Goal: Information Seeking & Learning: Understand process/instructions

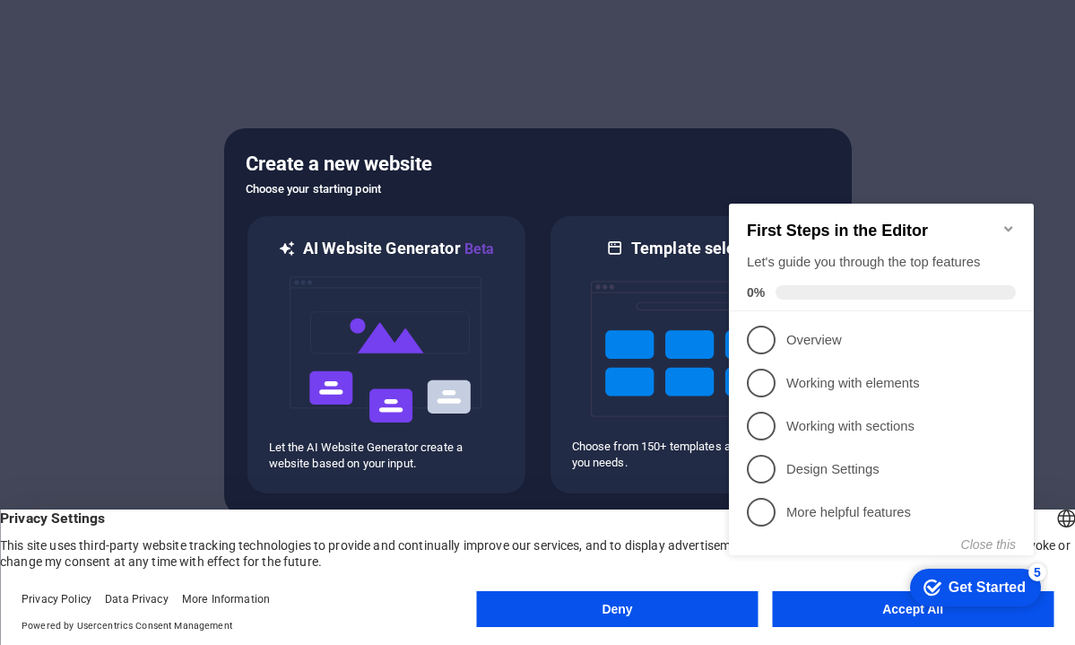
click at [686, 599] on button "Deny" at bounding box center [618, 609] width 282 height 36
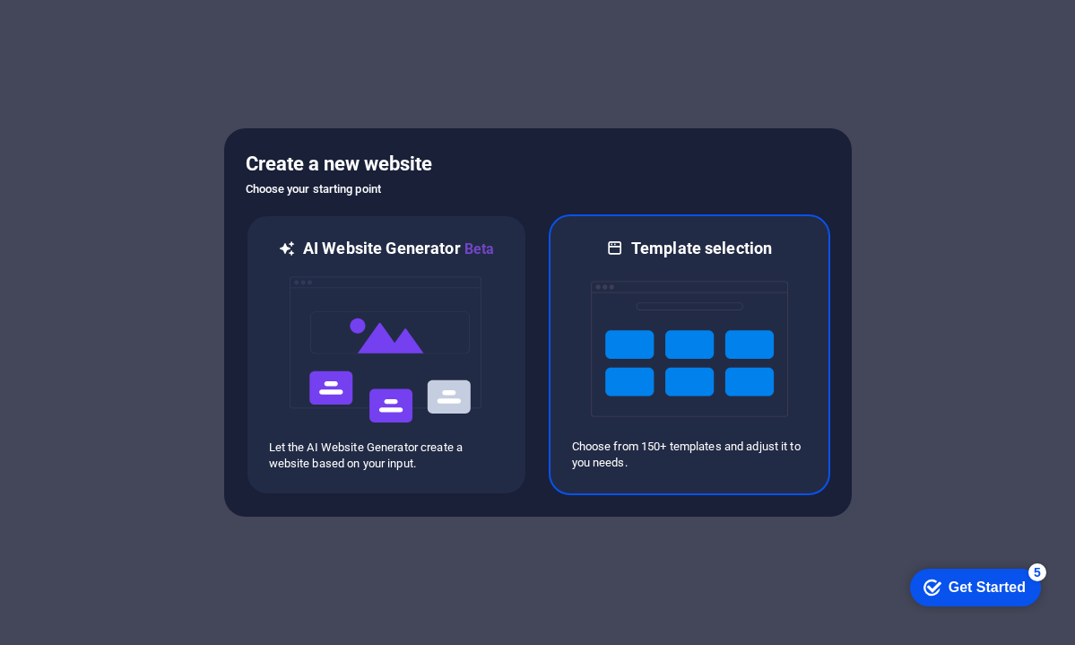
click at [610, 373] on img at bounding box center [689, 348] width 197 height 179
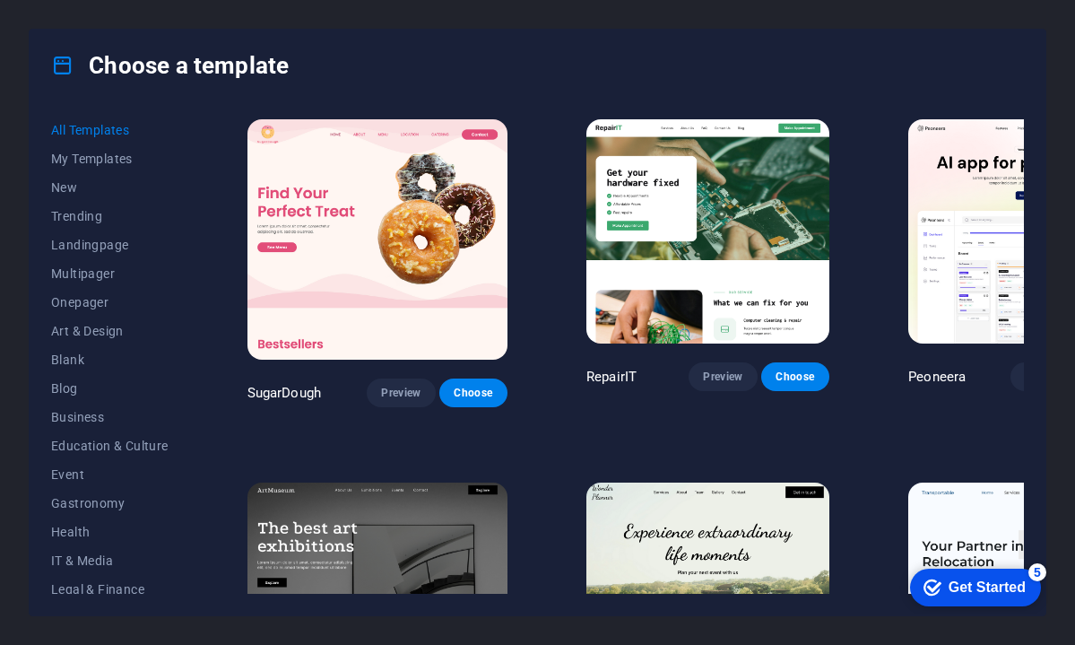
click at [67, 184] on span "New" at bounding box center [109, 187] width 117 height 14
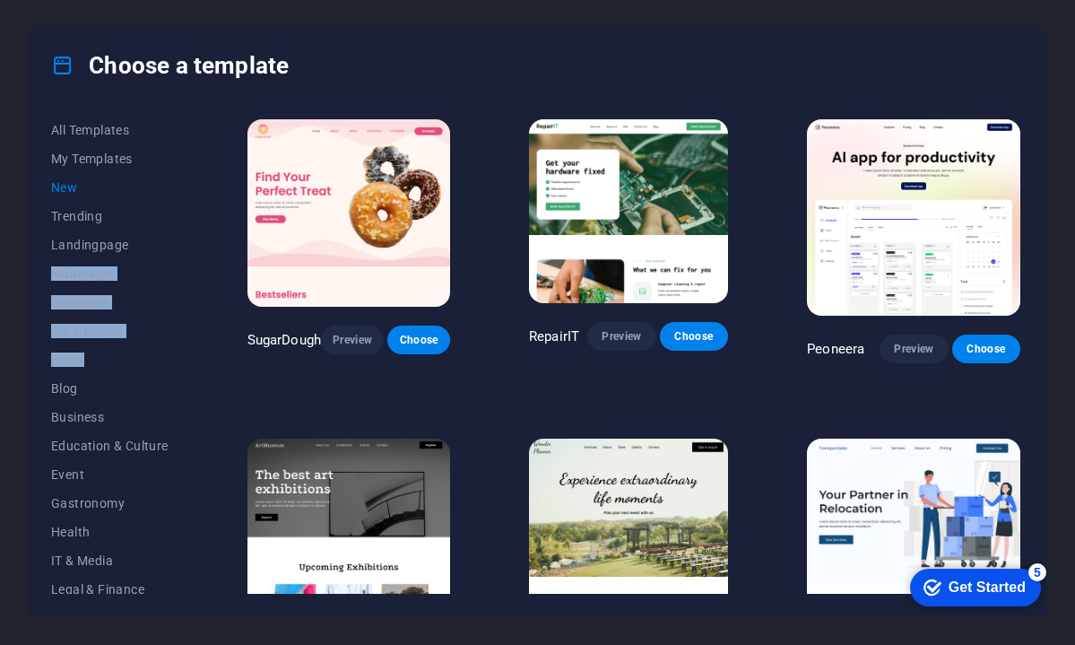
drag, startPoint x: 188, startPoint y: 252, endPoint x: 187, endPoint y: 352, distance: 100.4
click at [187, 354] on div "All Templates My Templates New Trending Landingpage Multipager Onepager Art & D…" at bounding box center [120, 355] width 139 height 478
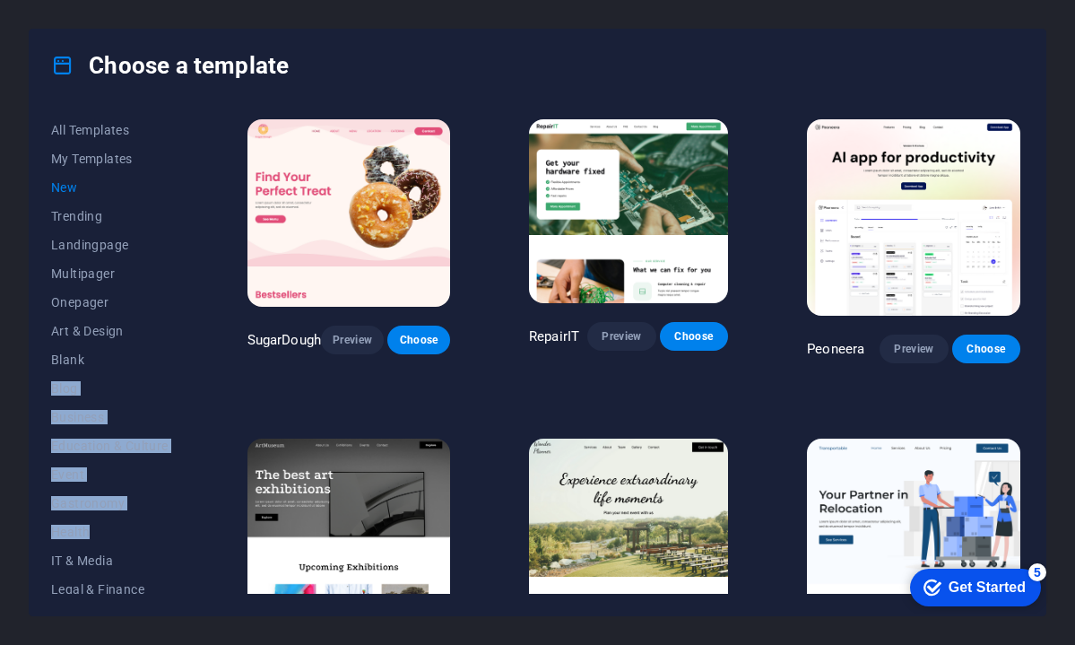
drag, startPoint x: 197, startPoint y: 360, endPoint x: 191, endPoint y: 537, distance: 176.7
click at [192, 537] on div "All Templates My Templates New Trending Landingpage Multipager Onepager Art & D…" at bounding box center [538, 358] width 1016 height 514
click at [187, 520] on div "All Templates My Templates New Trending Landingpage Multipager Onepager Art & D…" at bounding box center [120, 355] width 139 height 478
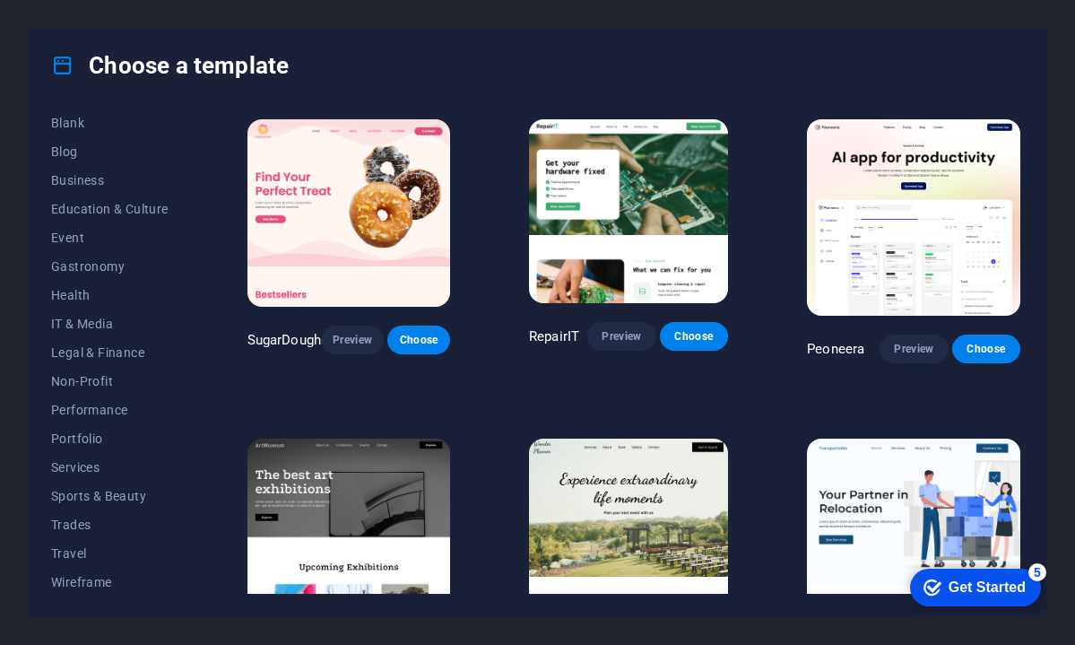
scroll to position [239, 0]
click at [91, 438] on span "Portfolio" at bounding box center [109, 436] width 117 height 14
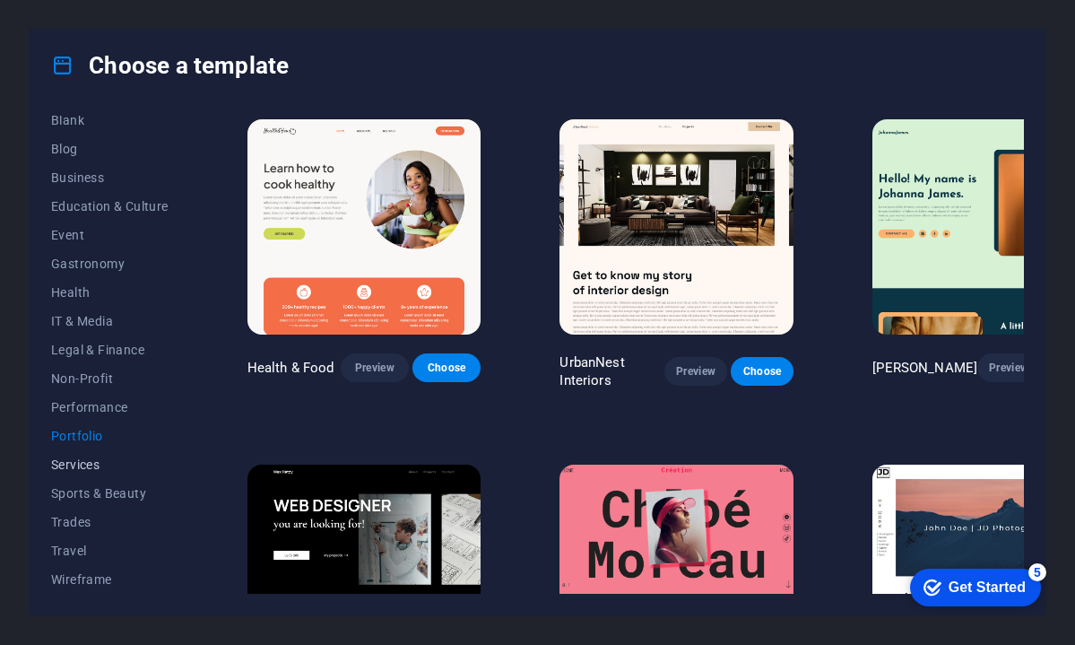
click at [93, 463] on span "Services" at bounding box center [109, 464] width 117 height 14
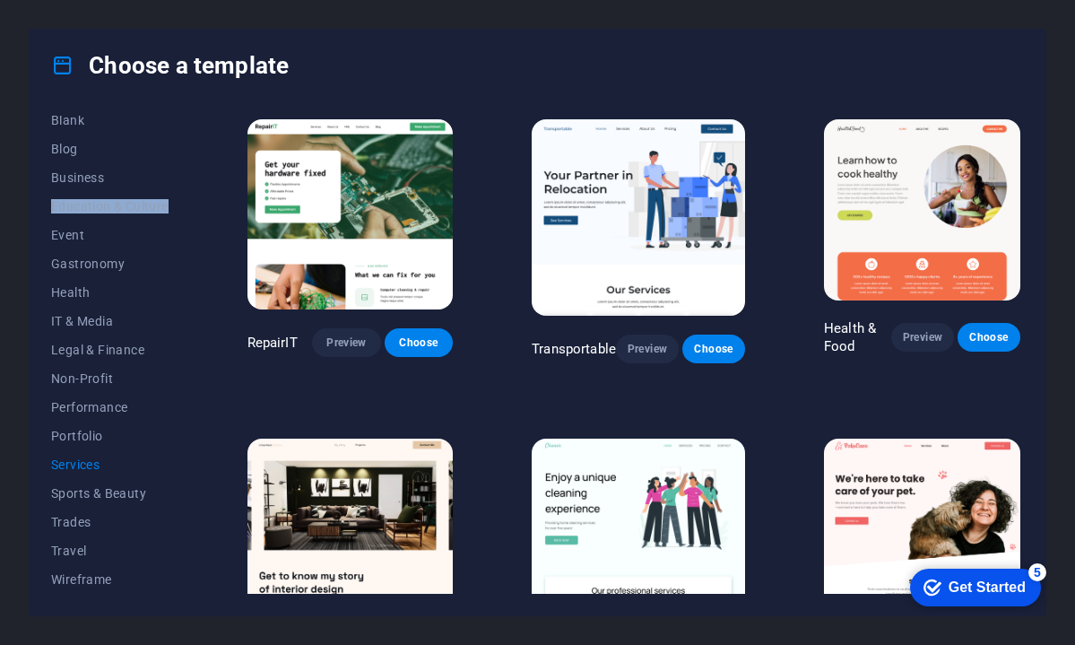
drag, startPoint x: 188, startPoint y: 460, endPoint x: 191, endPoint y: 413, distance: 46.7
click at [190, 413] on div "All Templates My Templates New Trending Landingpage Multipager Onepager Art & D…" at bounding box center [120, 355] width 139 height 478
click at [94, 311] on button "IT & Media" at bounding box center [109, 321] width 117 height 29
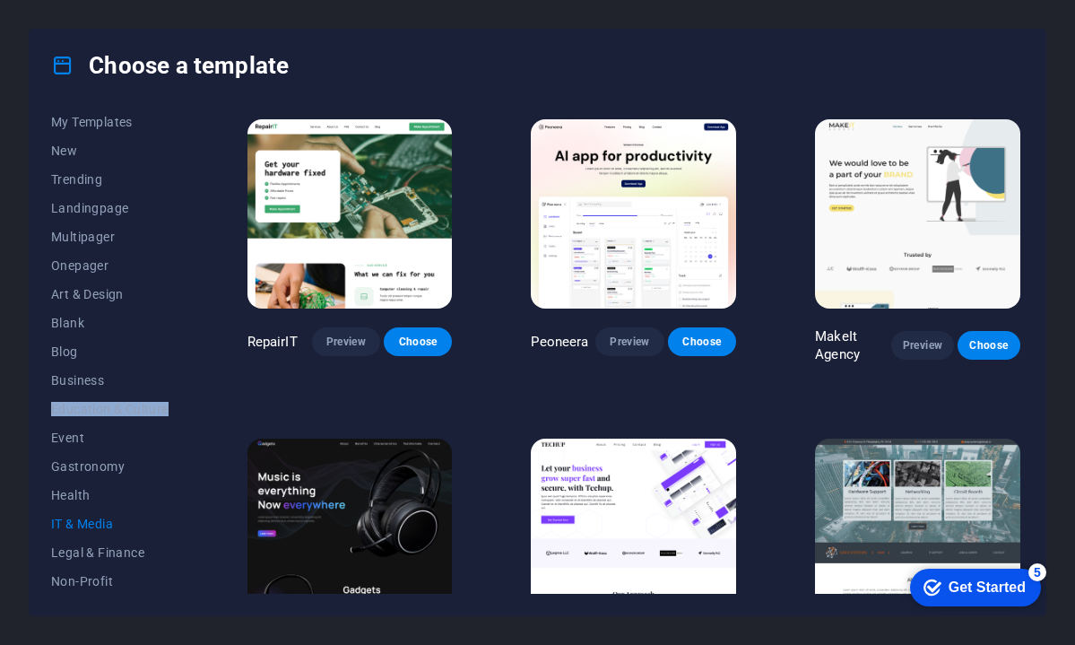
scroll to position [35, 0]
click at [91, 377] on span "Business" at bounding box center [109, 382] width 117 height 14
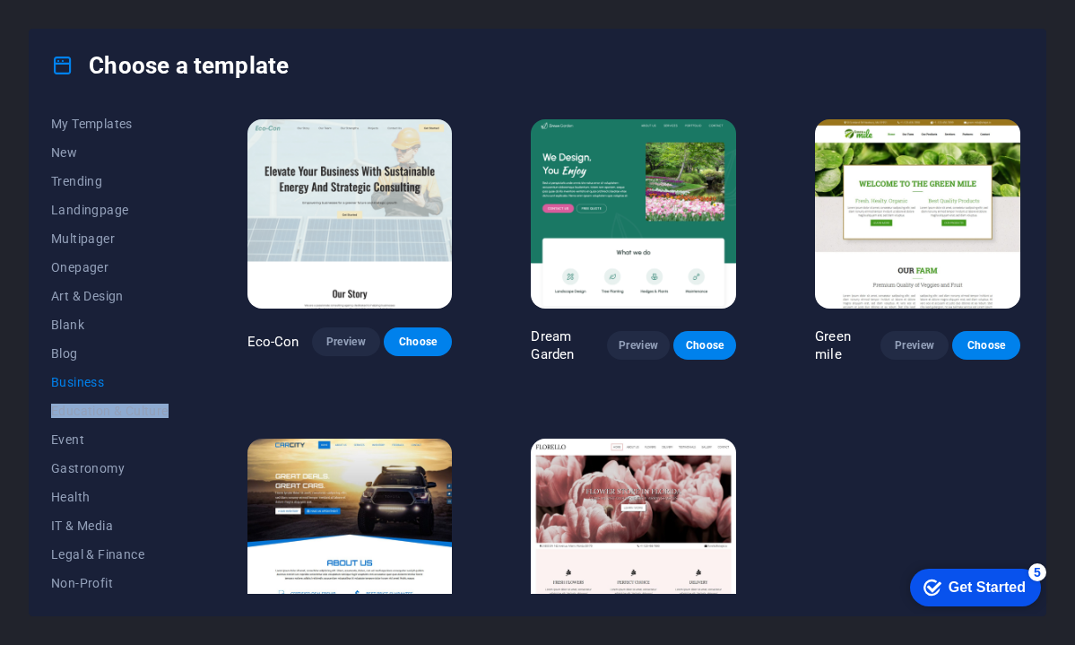
scroll to position [0, 0]
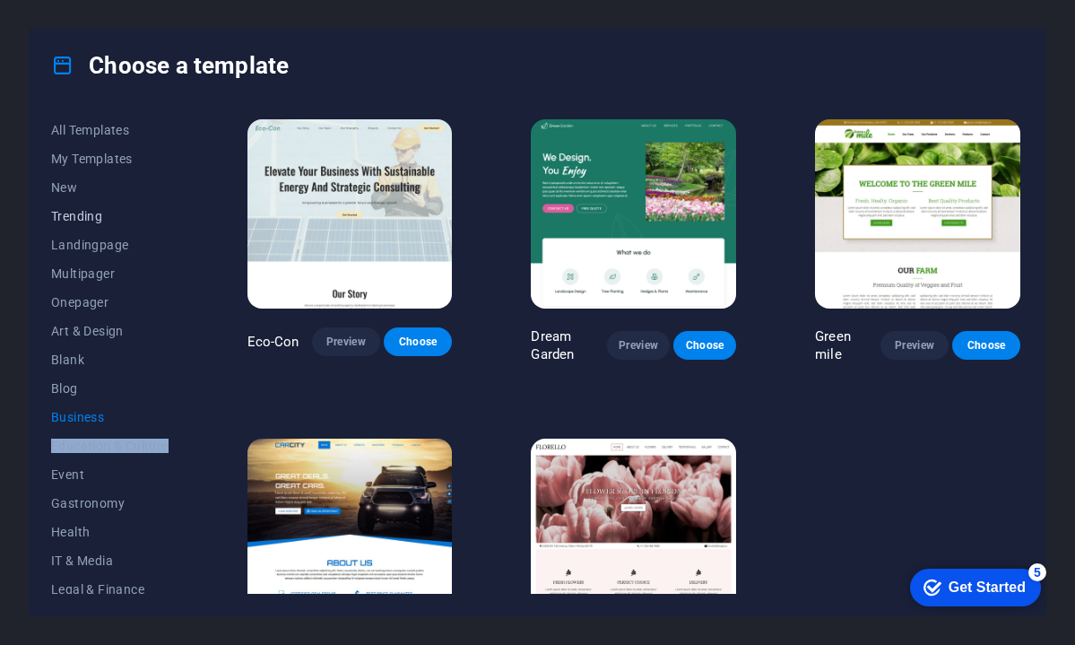
click at [104, 218] on span "Trending" at bounding box center [109, 216] width 117 height 14
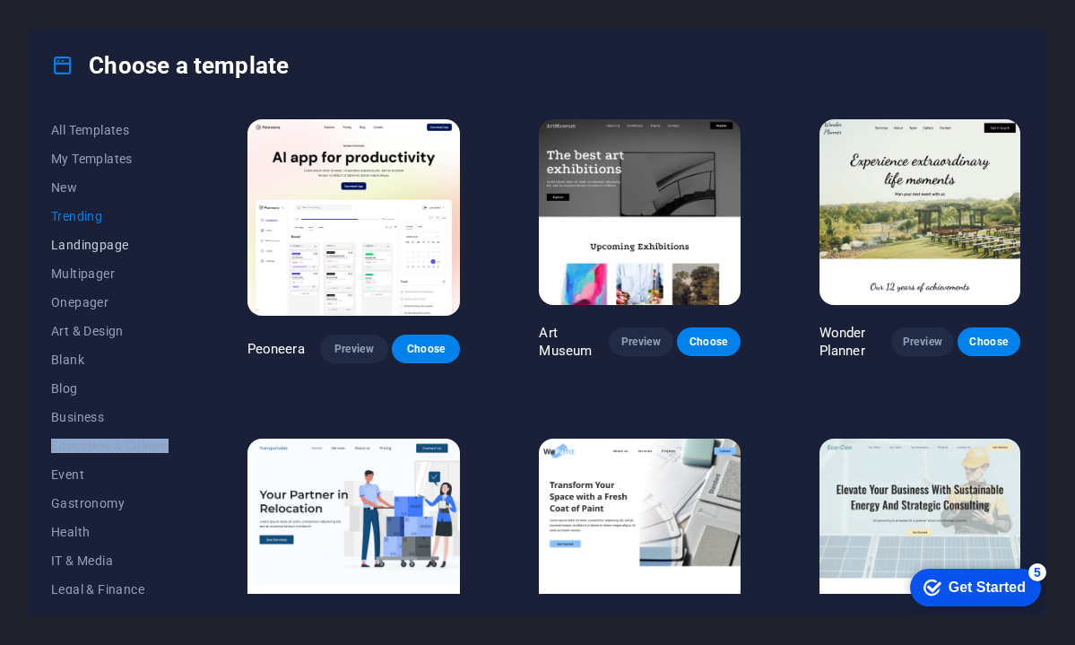
click at [93, 252] on button "Landingpage" at bounding box center [109, 244] width 117 height 29
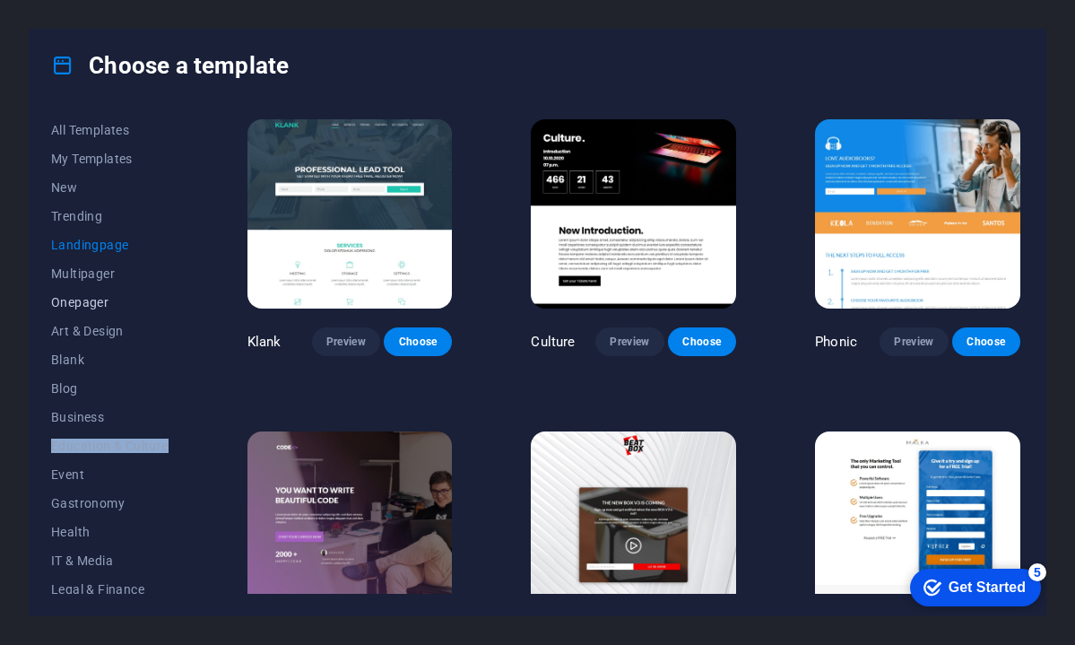
click at [94, 288] on button "Onepager" at bounding box center [109, 302] width 117 height 29
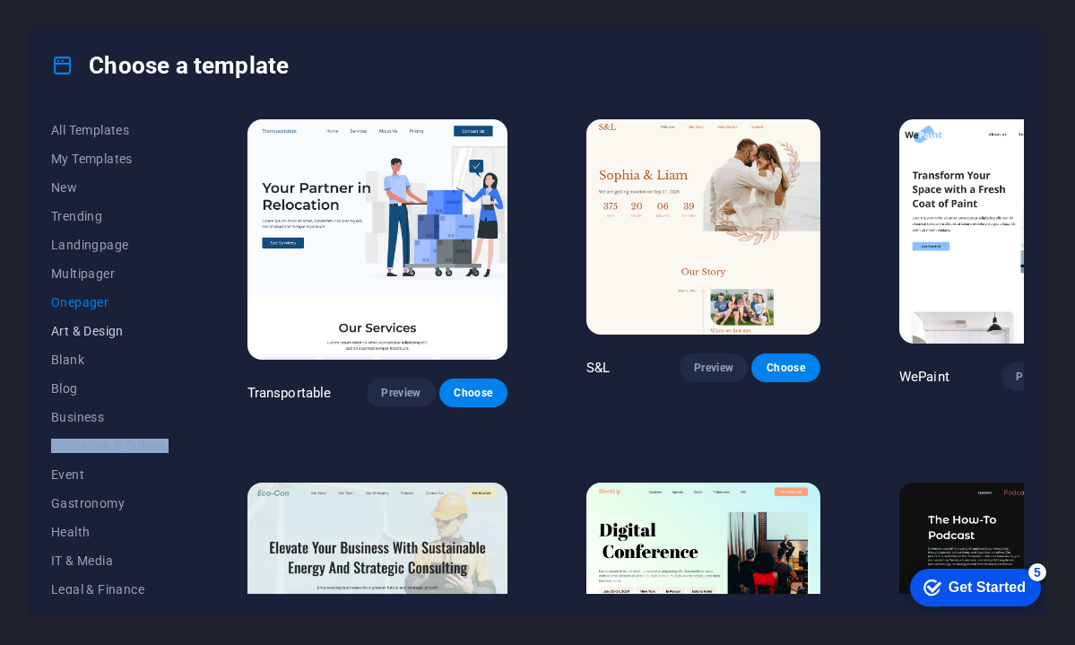
click at [95, 342] on button "Art & Design" at bounding box center [109, 330] width 117 height 29
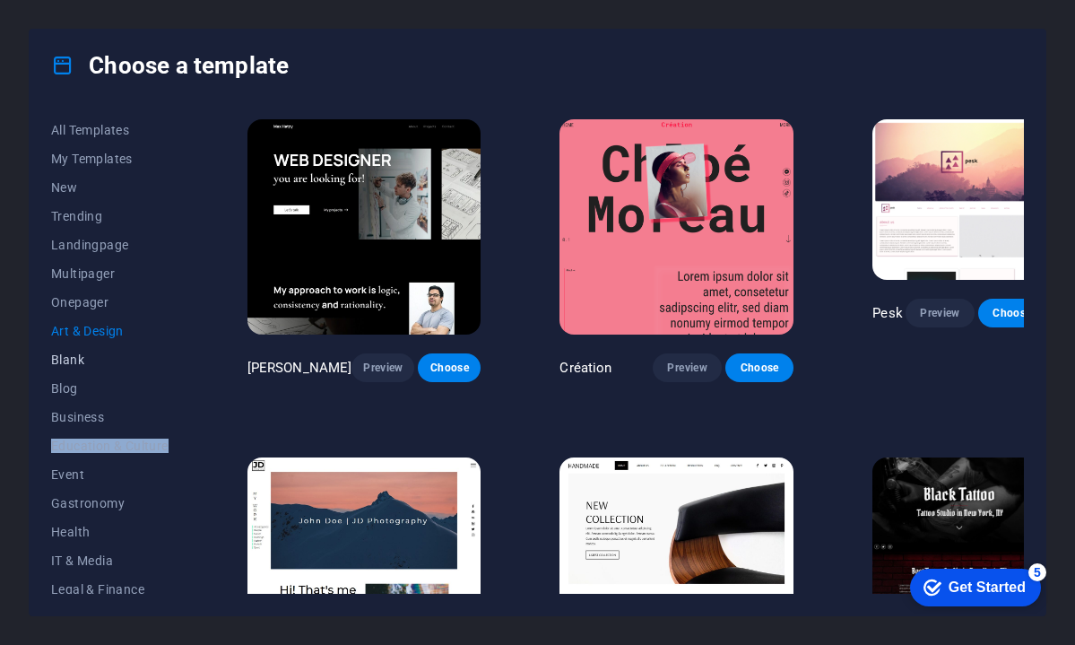
click at [86, 362] on span "Blank" at bounding box center [109, 359] width 117 height 14
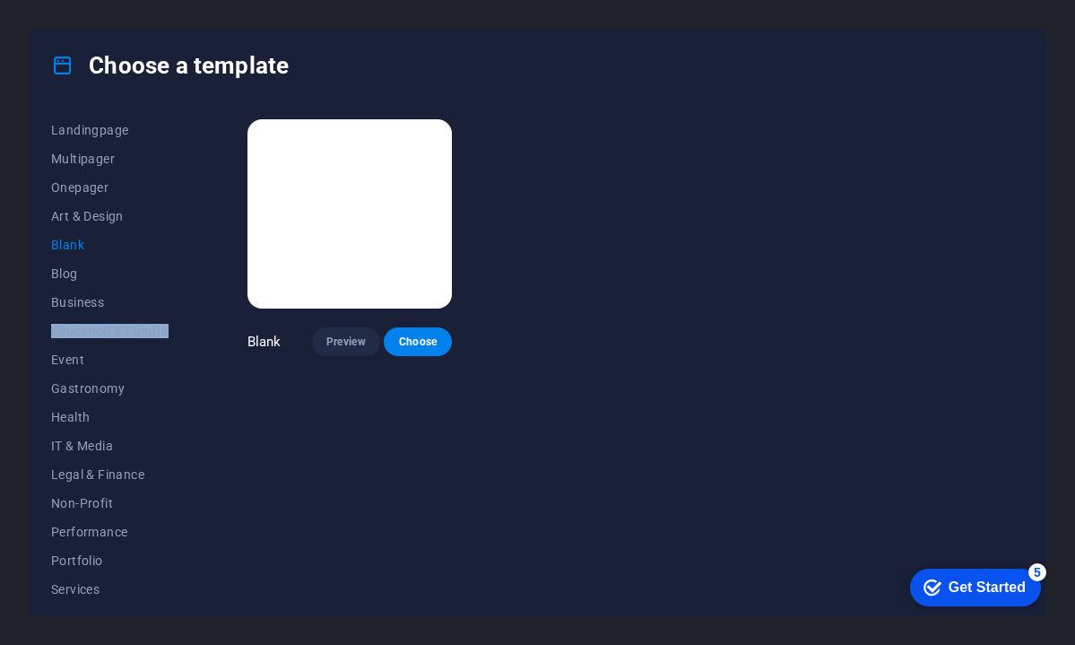
scroll to position [144, 0]
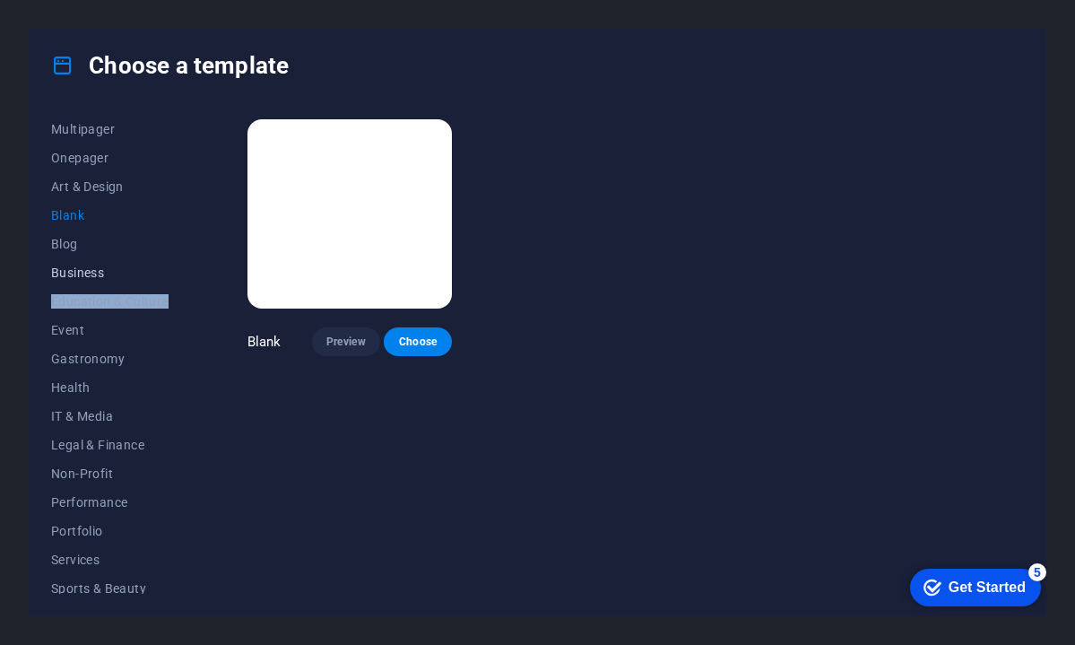
click at [68, 273] on span "Business" at bounding box center [109, 272] width 117 height 14
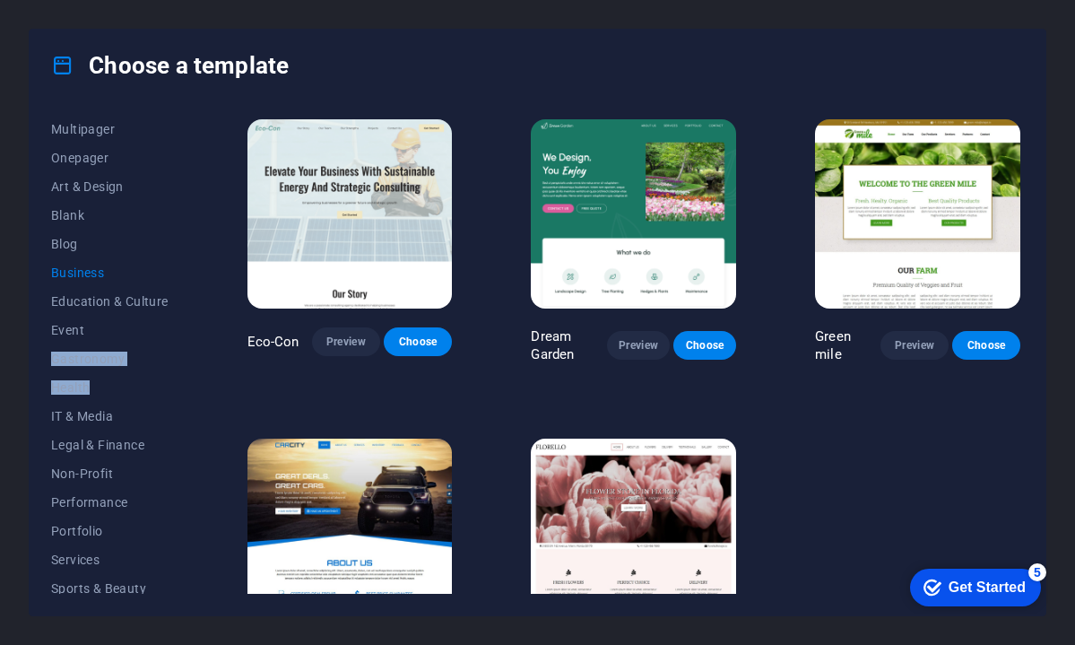
drag, startPoint x: 193, startPoint y: 490, endPoint x: 190, endPoint y: 524, distance: 35.1
click at [191, 526] on div "All Templates My Templates New Trending Landingpage Multipager Onepager Art & D…" at bounding box center [538, 358] width 1016 height 514
click at [195, 514] on div "All Templates My Templates New Trending Landingpage Multipager Onepager Art & D…" at bounding box center [538, 358] width 1016 height 514
click at [97, 468] on span "Non-Profit" at bounding box center [109, 473] width 117 height 14
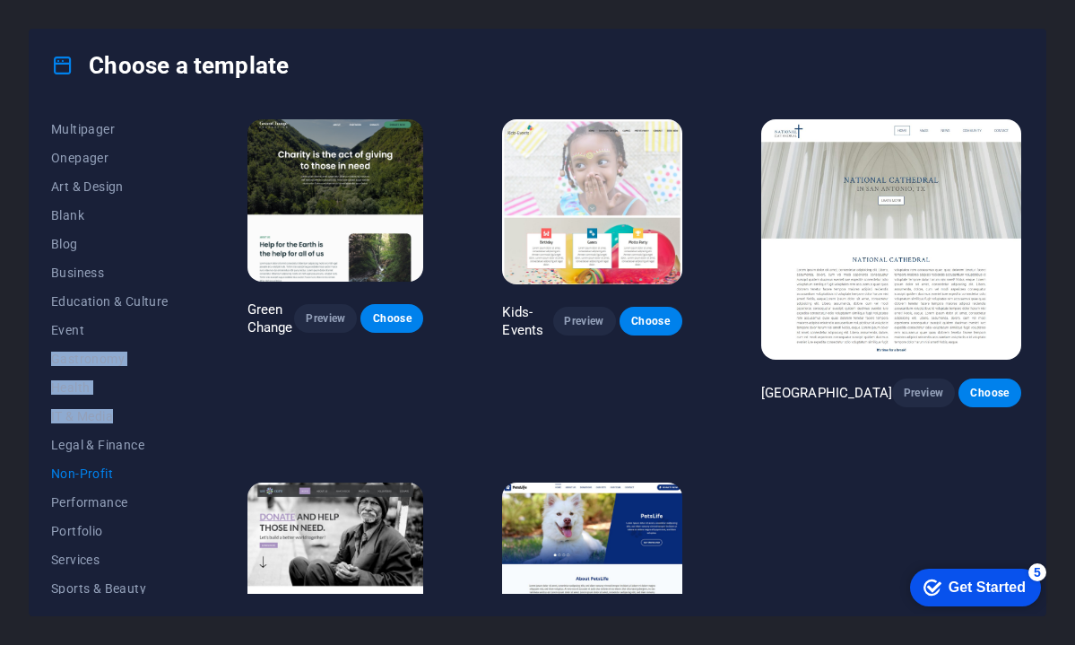
drag, startPoint x: 193, startPoint y: 494, endPoint x: 189, endPoint y: 556, distance: 62.0
click at [189, 558] on div "All Templates My Templates New Trending Landingpage Multipager Onepager Art & D…" at bounding box center [538, 358] width 1016 height 514
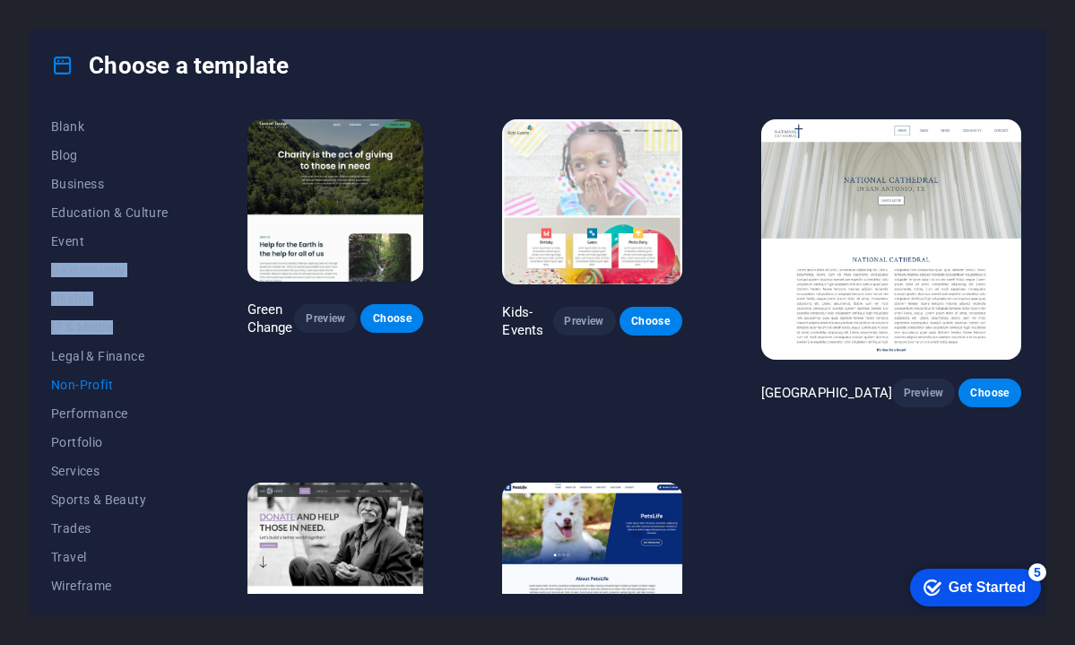
scroll to position [236, 0]
click at [99, 408] on span "Performance" at bounding box center [109, 410] width 117 height 14
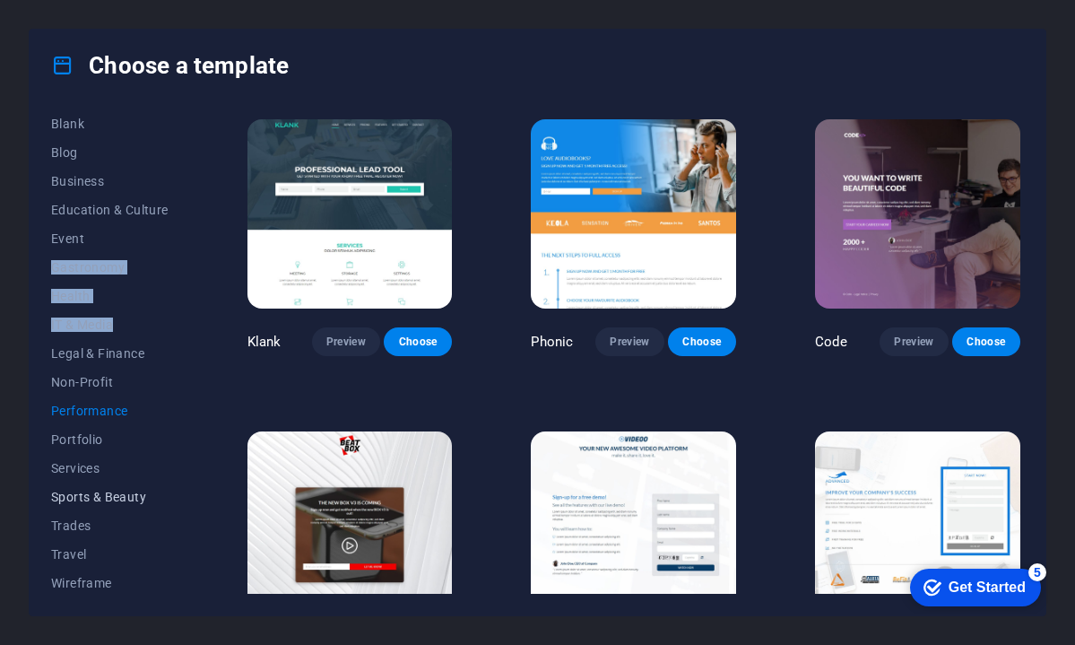
click at [105, 498] on span "Sports & Beauty" at bounding box center [109, 497] width 117 height 14
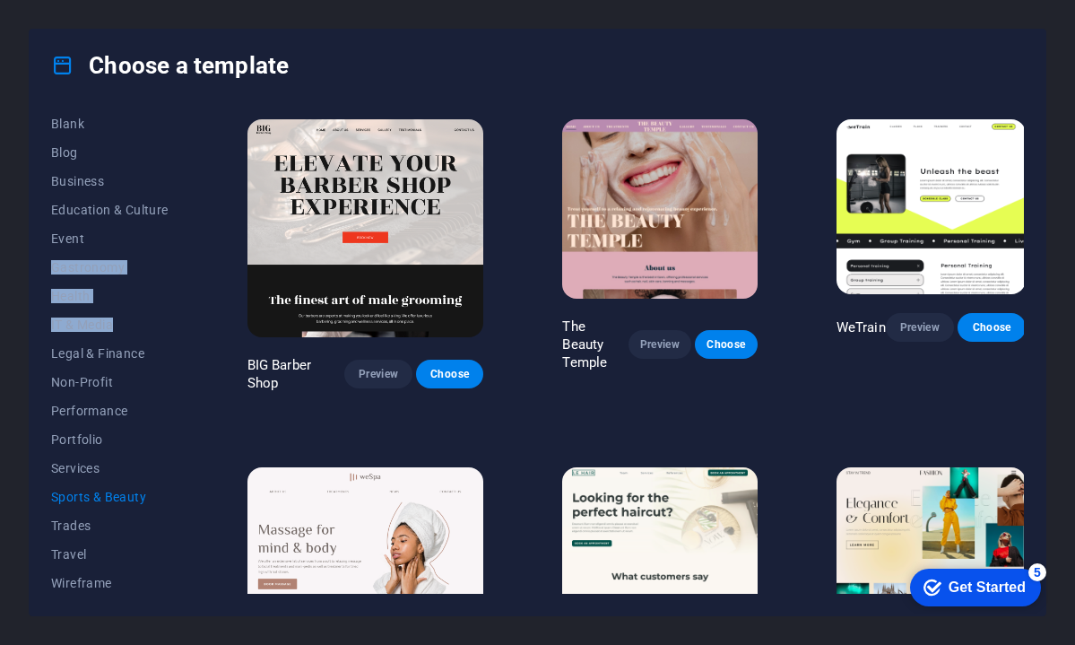
scroll to position [239, 0]
click at [83, 519] on span "Trades" at bounding box center [109, 522] width 117 height 14
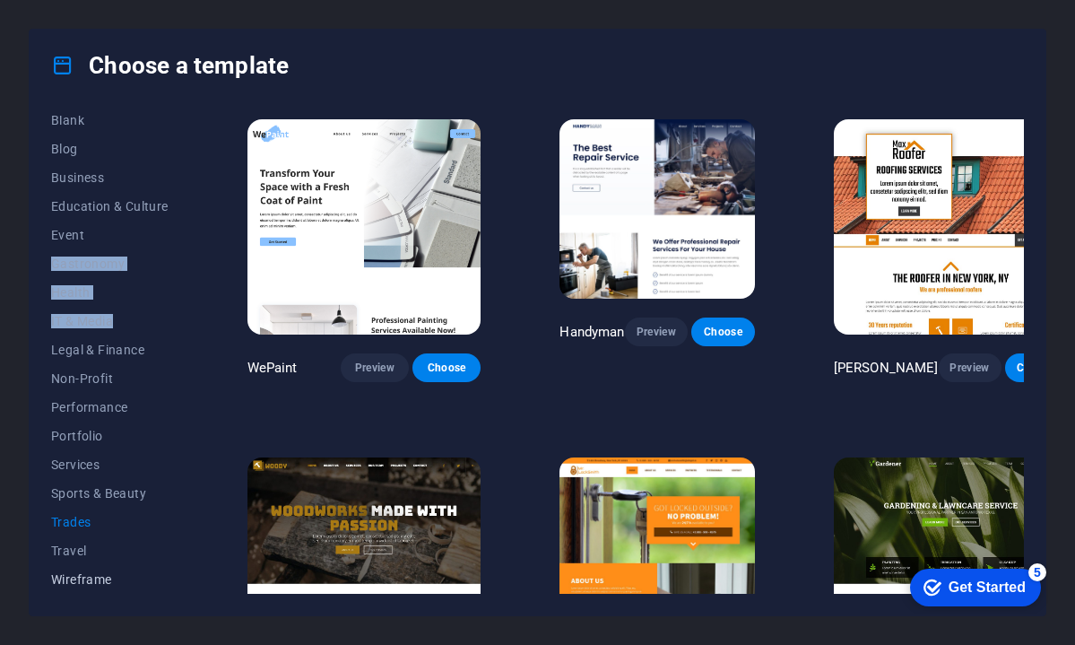
click at [86, 581] on span "Wireframe" at bounding box center [109, 579] width 117 height 14
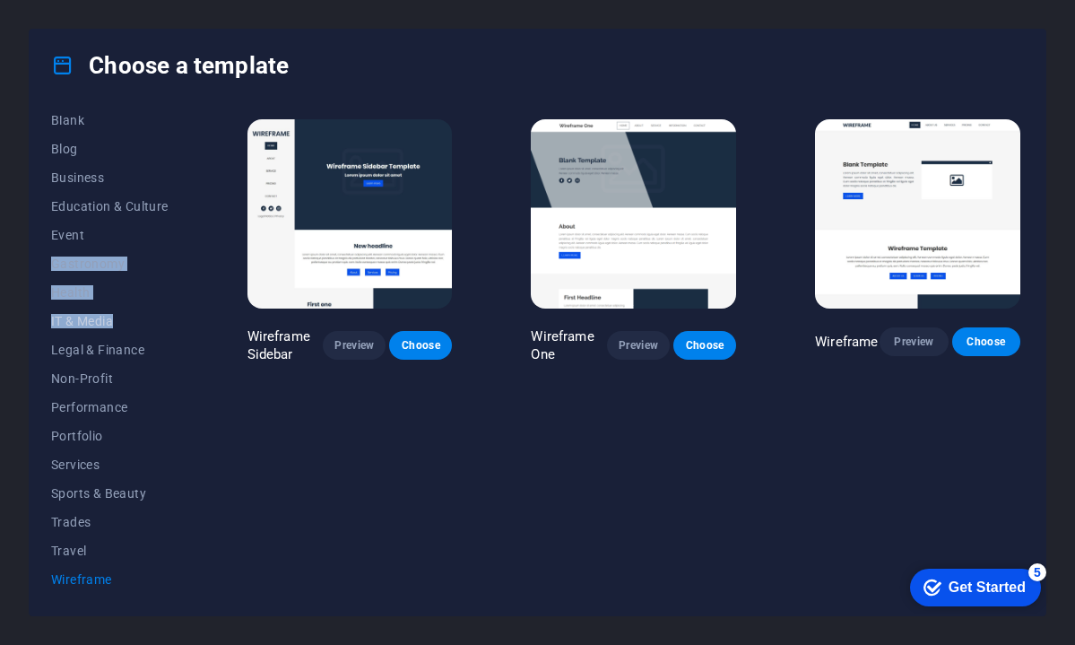
click at [94, 318] on span "IT & Media" at bounding box center [109, 321] width 117 height 14
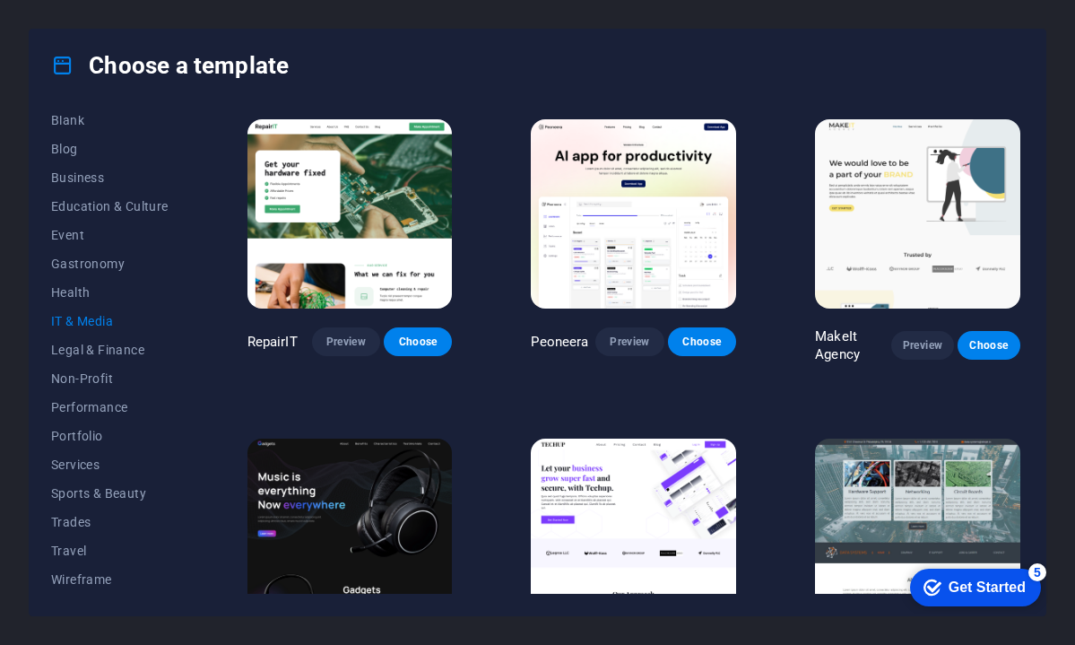
click at [393, 510] on img at bounding box center [349, 532] width 205 height 189
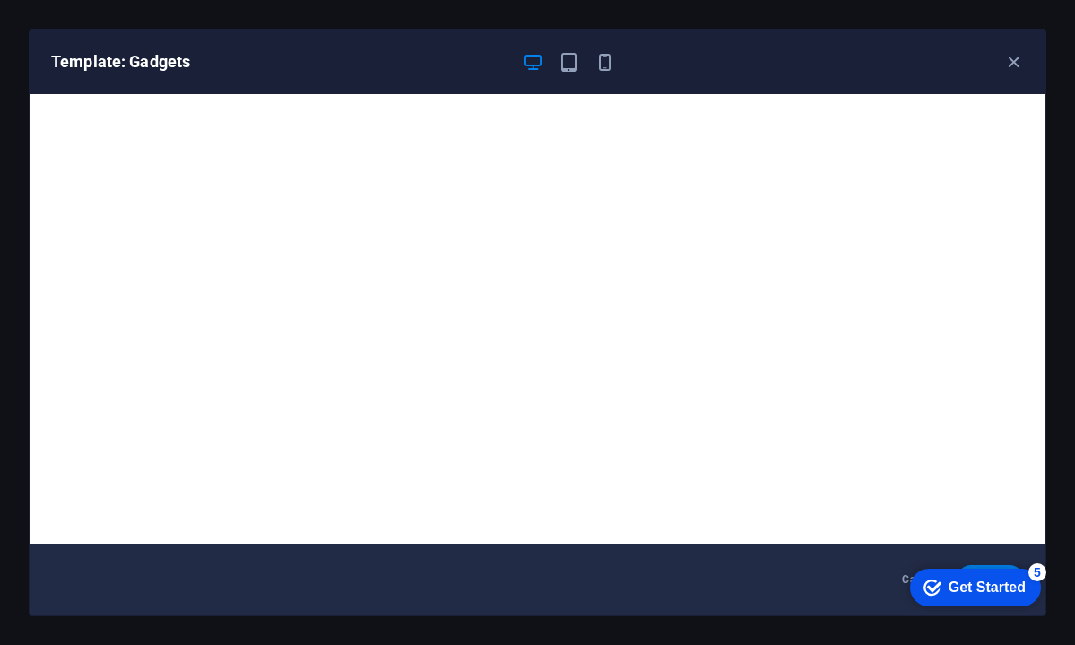
click at [949, 592] on div "Get Started" at bounding box center [987, 587] width 77 height 16
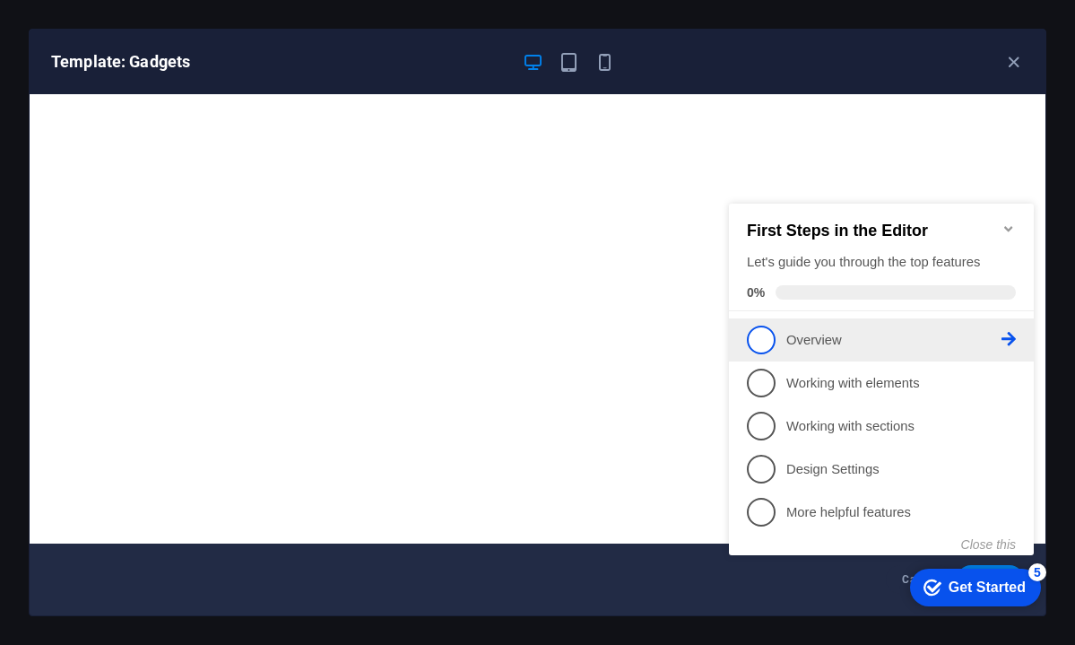
click at [815, 335] on p "Overview - incomplete" at bounding box center [893, 340] width 215 height 19
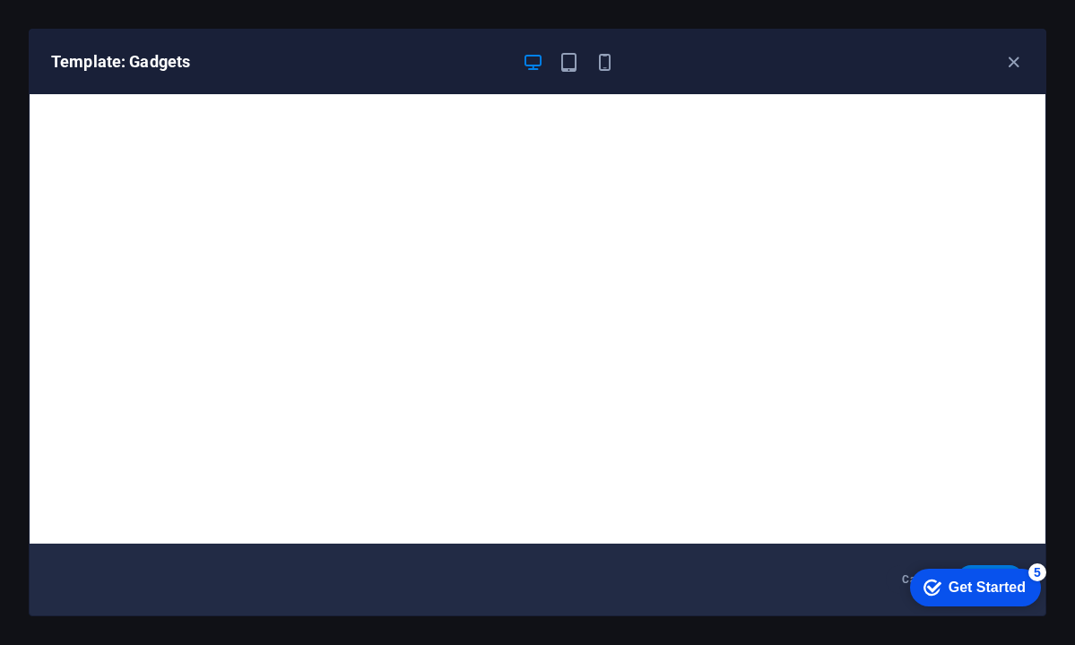
click at [950, 597] on div "checkmark Get Started 5" at bounding box center [975, 587] width 131 height 38
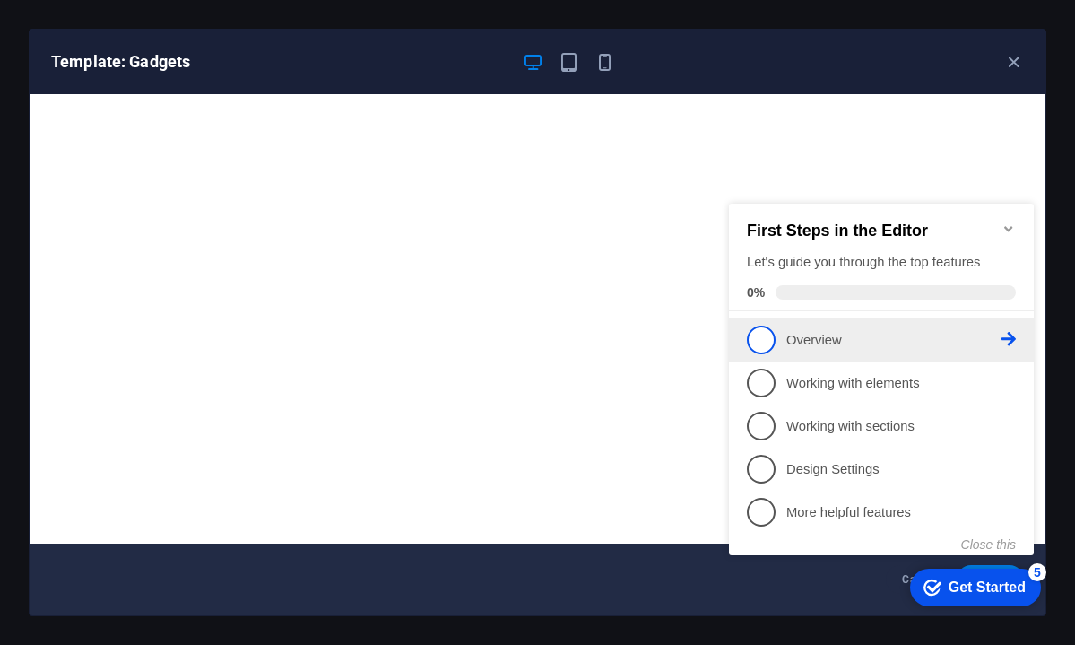
click at [768, 339] on span "1" at bounding box center [761, 339] width 29 height 29
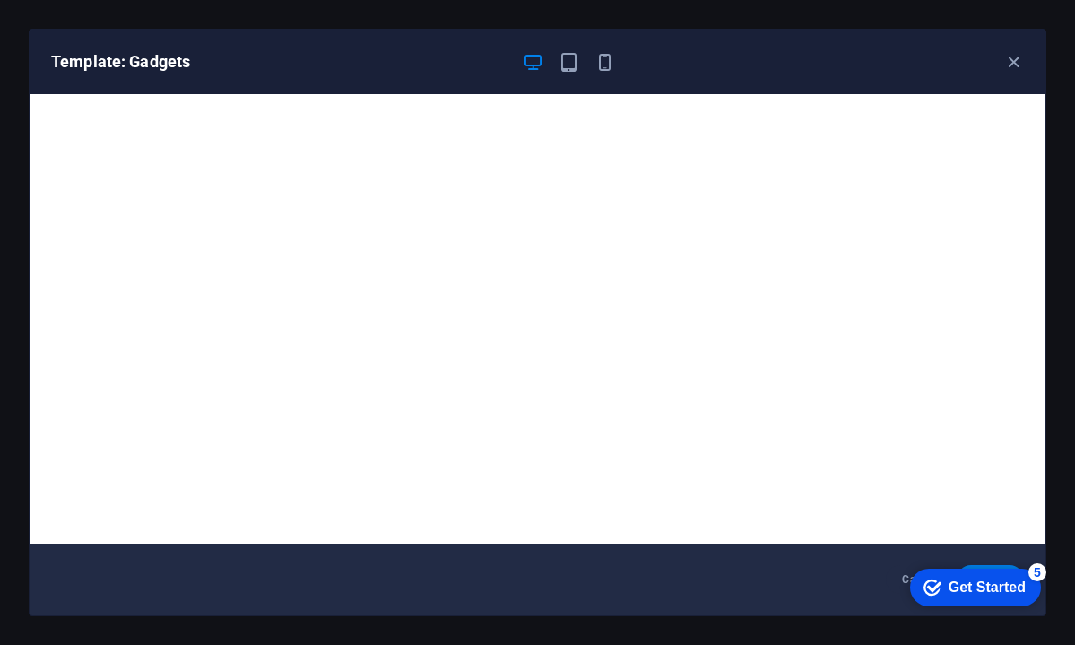
click at [975, 597] on div "checkmark Get Started 5" at bounding box center [975, 587] width 131 height 38
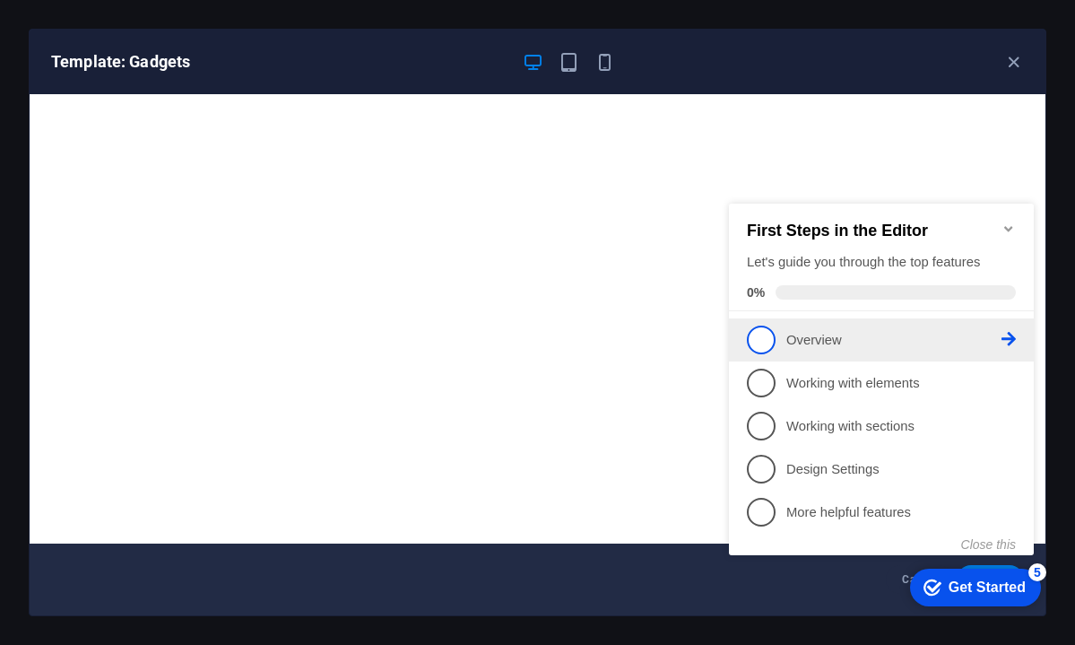
click at [1016, 334] on li "1 Overview - incomplete" at bounding box center [881, 339] width 305 height 43
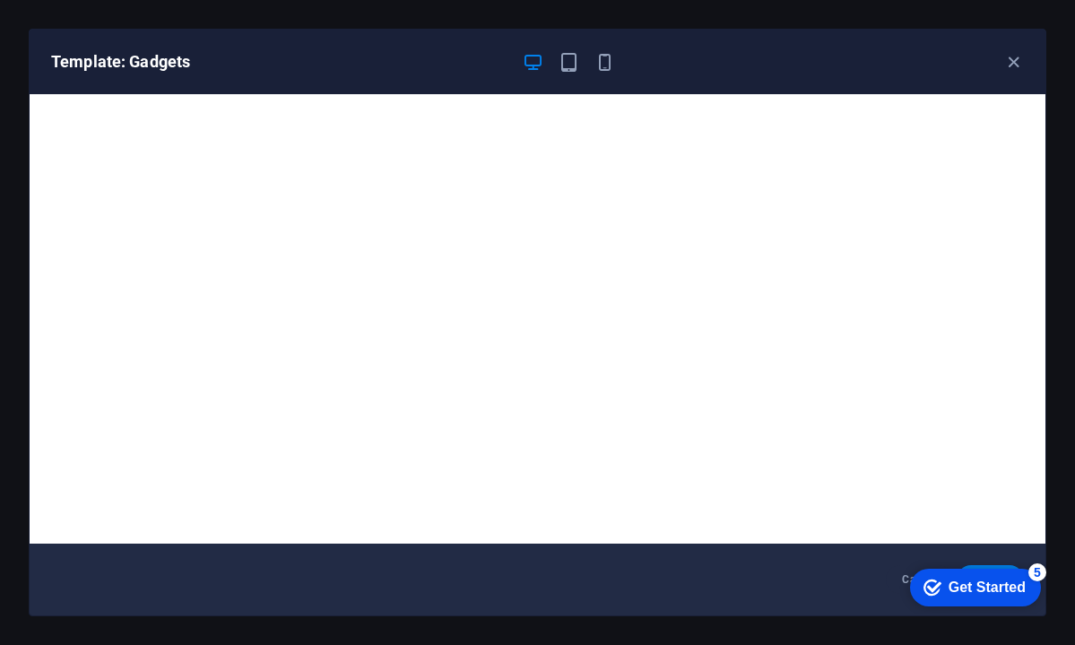
click at [949, 592] on div "Get Started" at bounding box center [987, 587] width 77 height 16
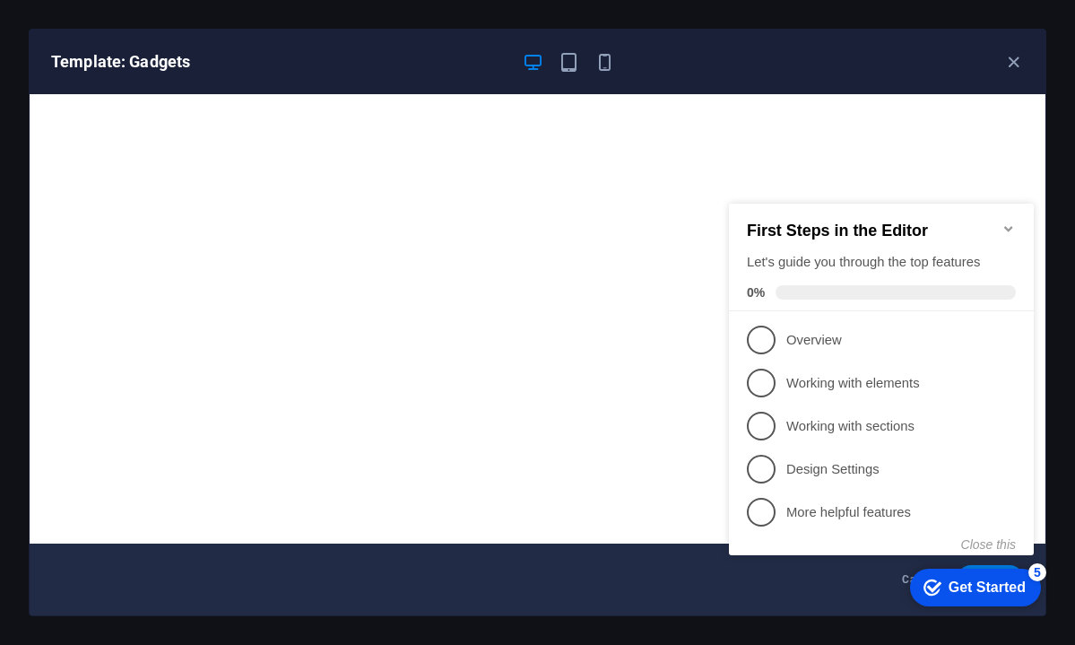
click at [1016, 230] on div "First Steps in the Editor Let's guide you through the top features 0%" at bounding box center [881, 258] width 305 height 108
click at [1009, 221] on icon "Minimize checklist" at bounding box center [1008, 228] width 14 height 14
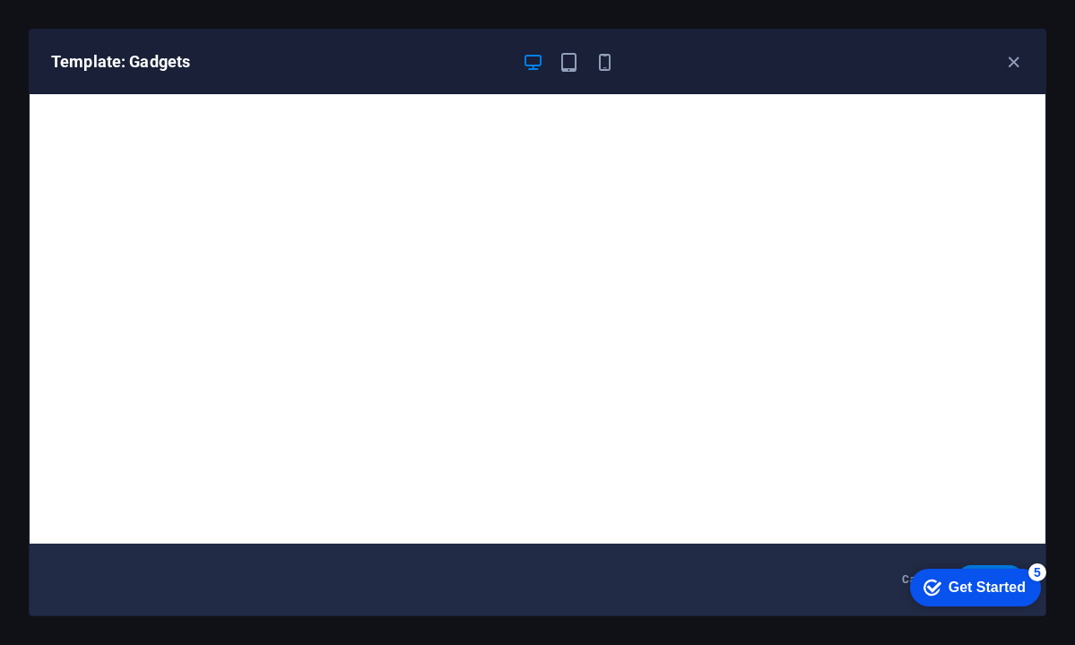
click at [992, 598] on div "checkmark Get Started 5" at bounding box center [975, 587] width 131 height 38
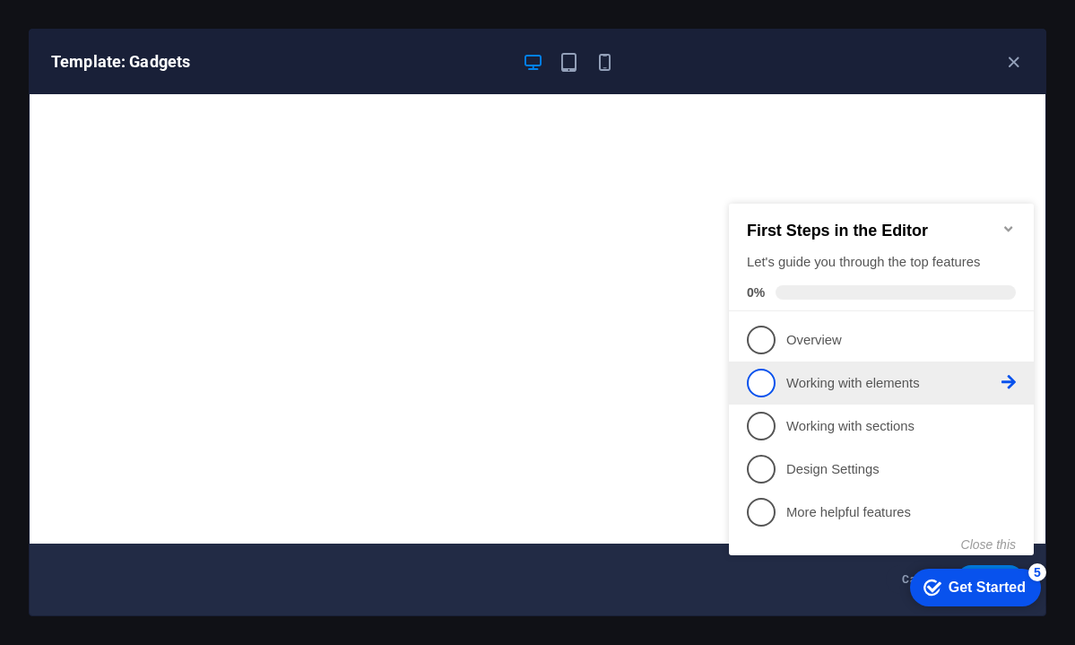
click at [831, 374] on p "Working with elements - incomplete" at bounding box center [893, 383] width 215 height 19
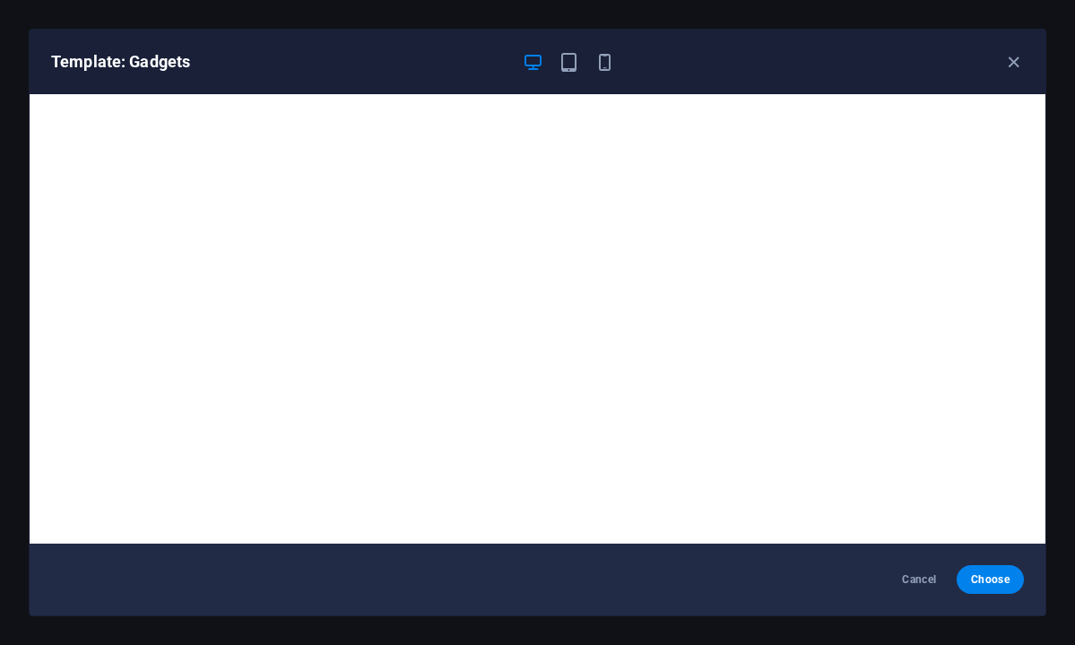
scroll to position [0, 0]
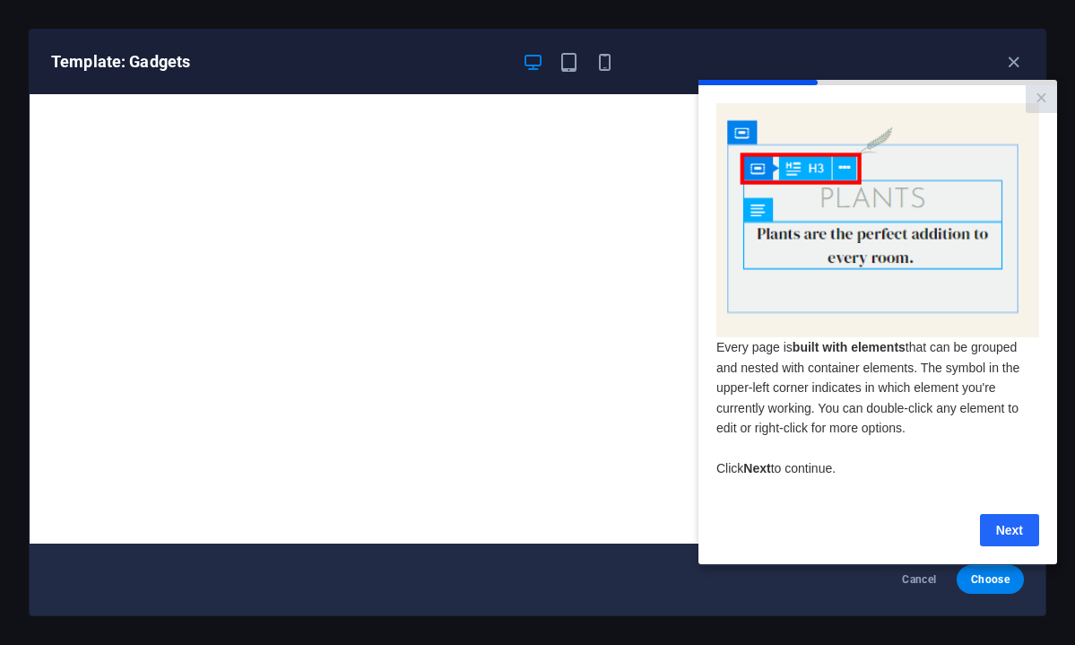
click at [984, 526] on link "Next" at bounding box center [1009, 529] width 59 height 32
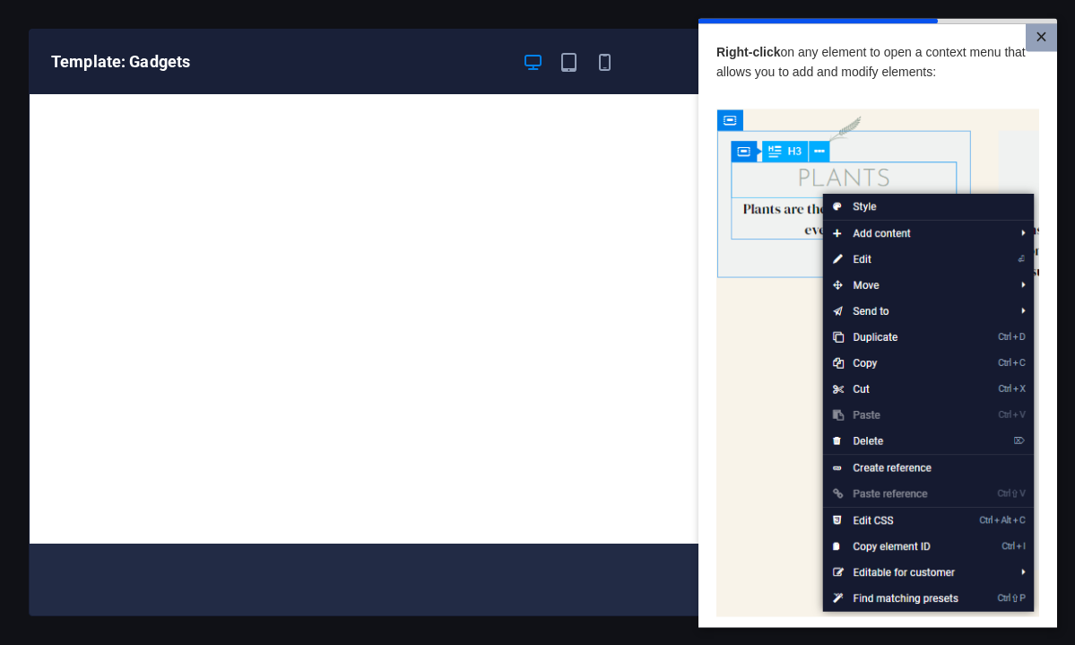
click at [1046, 28] on link "×" at bounding box center [1041, 37] width 31 height 28
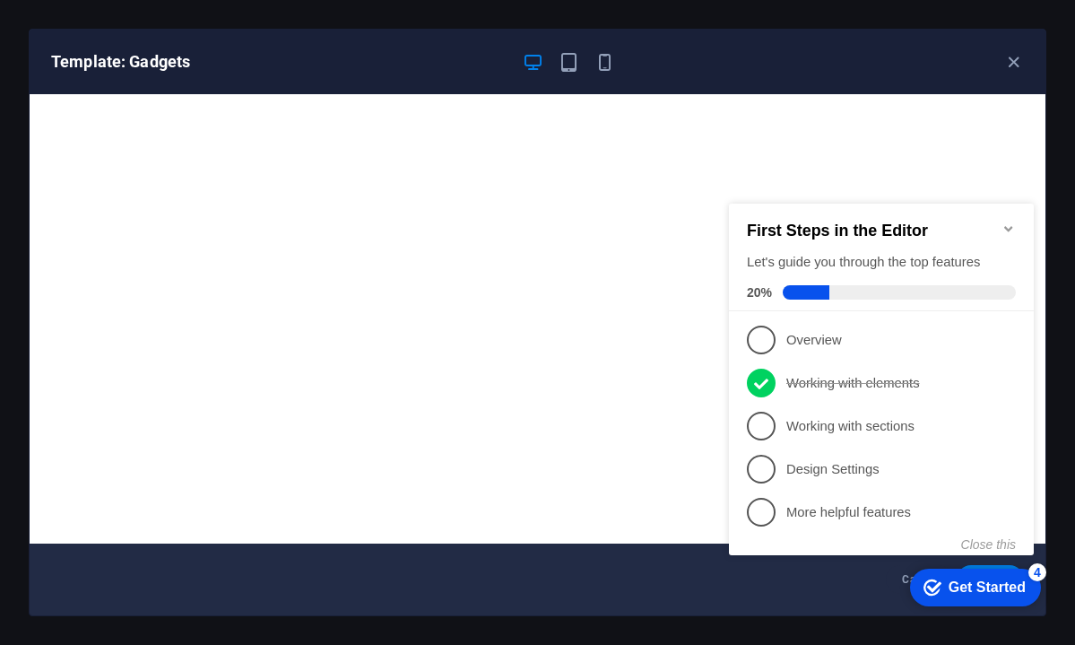
click at [1009, 226] on icon "Minimize checklist" at bounding box center [1008, 228] width 8 height 5
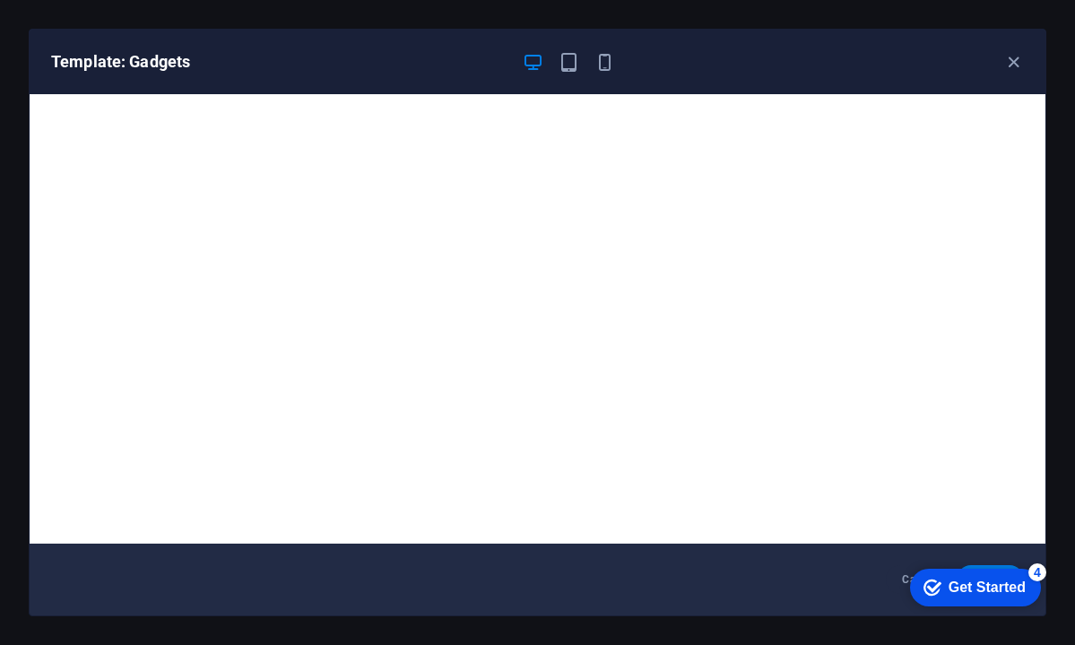
click div "checkmark Get Started 4 First Steps in the Editor Let's guide you through the t…"
click at [1011, 61] on icon "button" at bounding box center [1013, 62] width 21 height 21
